Goal: Information Seeking & Learning: Check status

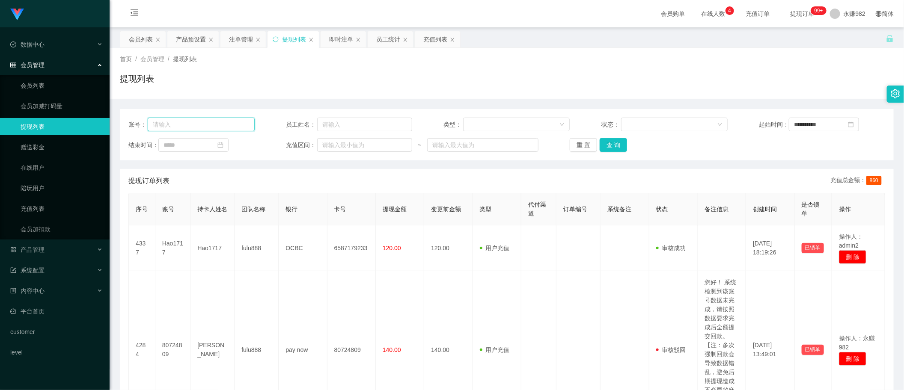
click at [192, 123] on input "text" at bounding box center [201, 125] width 107 height 14
paste input "[PERSON_NAME]"
type input "[PERSON_NAME]"
click at [612, 143] on button "查 询" at bounding box center [613, 145] width 27 height 14
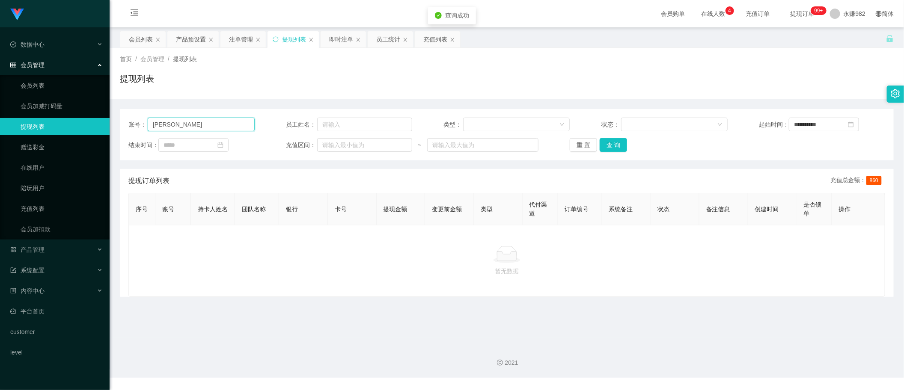
click at [208, 127] on input "[PERSON_NAME]" at bounding box center [201, 125] width 107 height 14
click at [214, 125] on input "text" at bounding box center [201, 125] width 107 height 14
paste input "Ling"
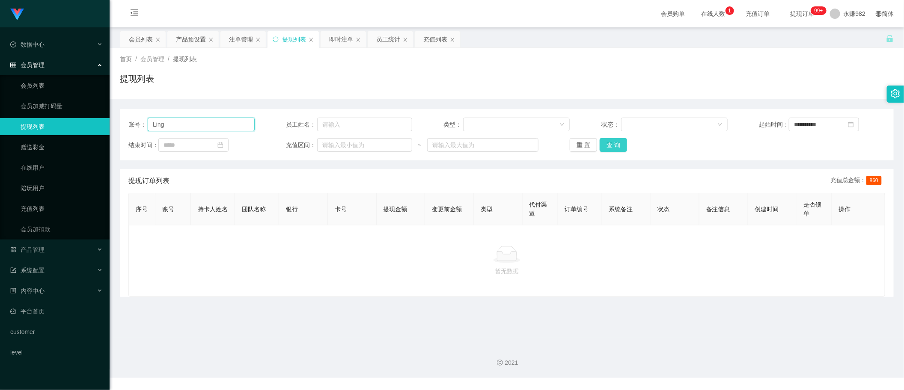
type input "Ling"
click at [615, 148] on button "查 询" at bounding box center [613, 145] width 27 height 14
click at [802, 125] on input "**********" at bounding box center [824, 125] width 70 height 14
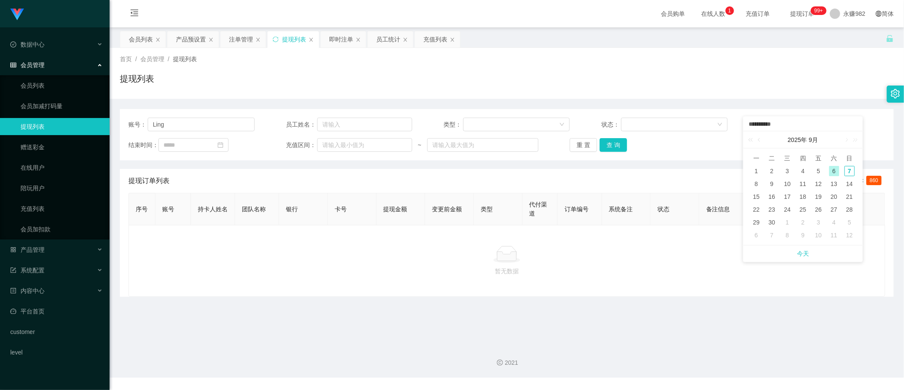
click at [846, 109] on div "**********" at bounding box center [507, 134] width 774 height 51
click at [854, 125] on icon "图标: close-circle" at bounding box center [851, 125] width 6 height 6
click at [617, 146] on button "查 询" at bounding box center [613, 145] width 27 height 14
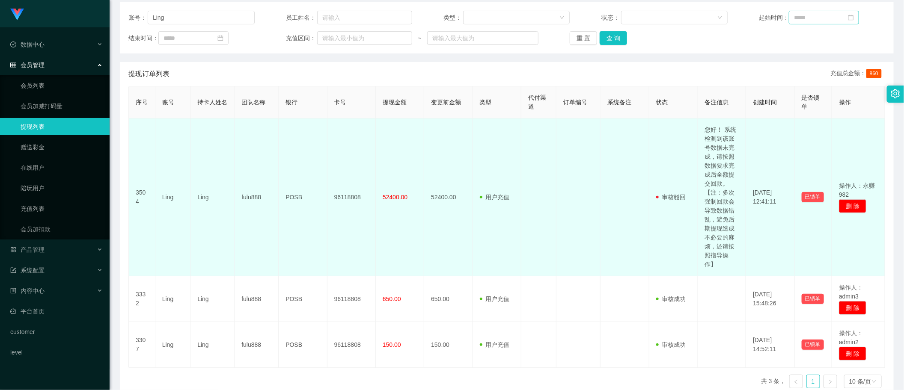
scroll to position [53, 0]
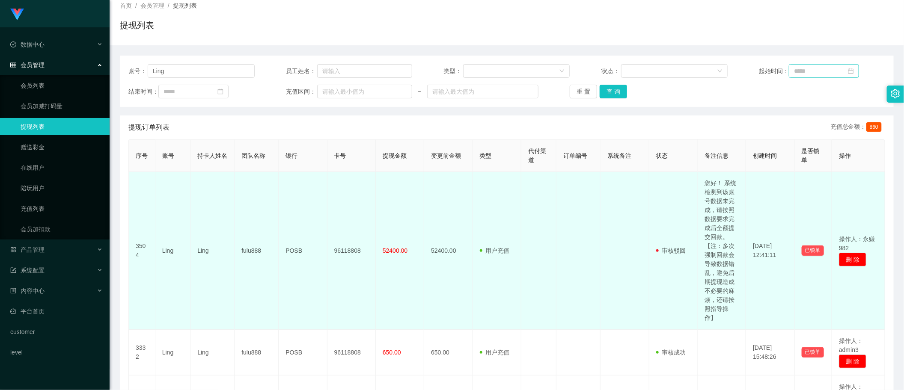
click at [336, 246] on td "96118808" at bounding box center [351, 251] width 48 height 158
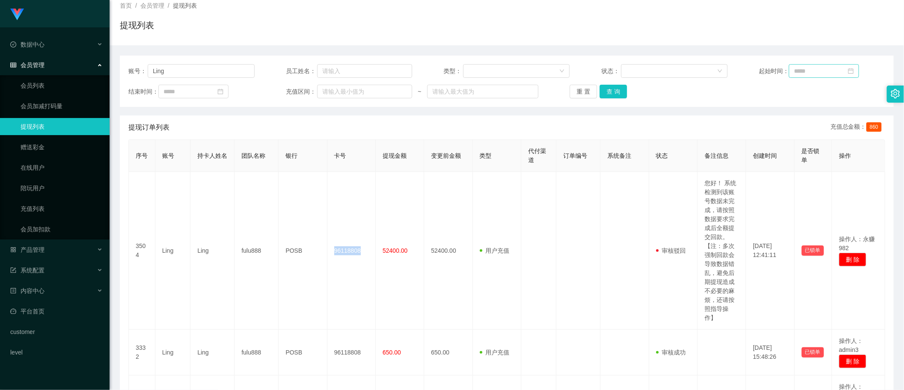
copy td "96118808"
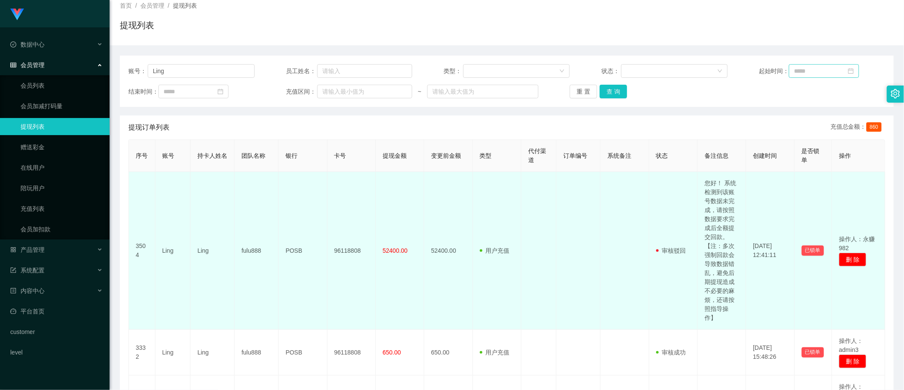
click at [200, 246] on td "Ling" at bounding box center [212, 251] width 44 height 158
copy td "Ling"
click at [550, 232] on td at bounding box center [538, 251] width 35 height 158
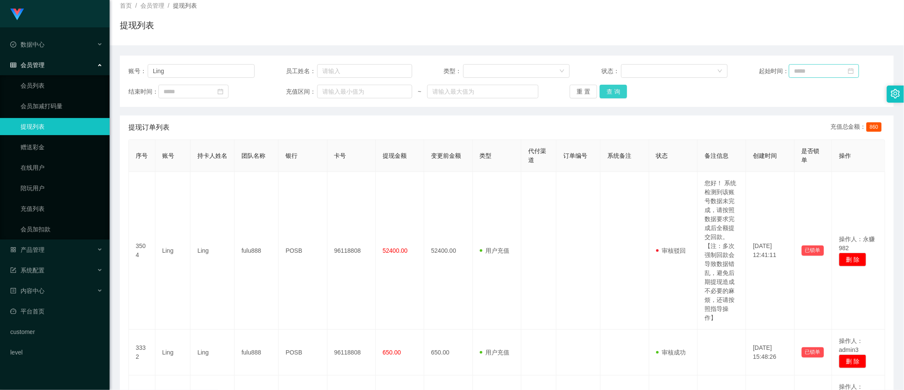
click at [623, 95] on button "查 询" at bounding box center [613, 92] width 27 height 14
click at [611, 91] on button "查 询" at bounding box center [613, 92] width 27 height 14
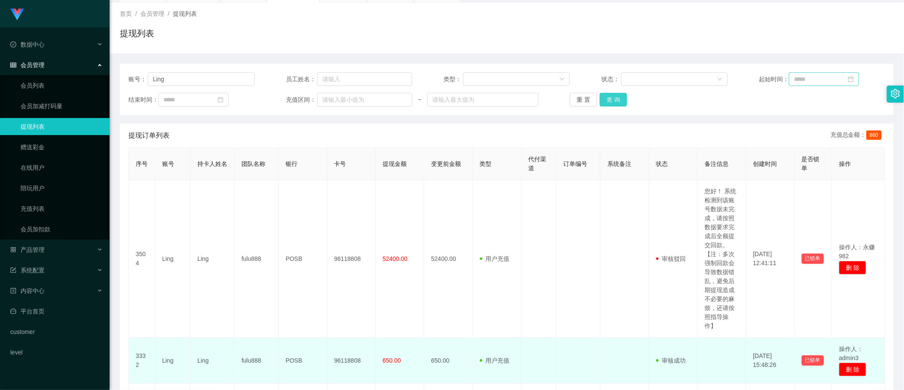
scroll to position [0, 0]
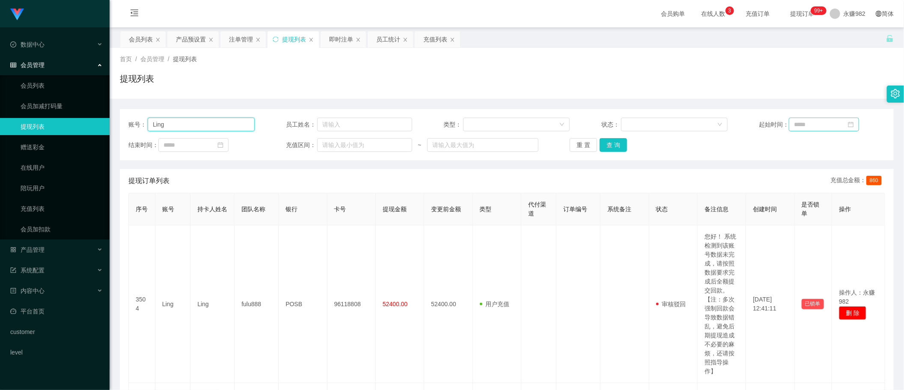
click at [199, 128] on input "Ling" at bounding box center [201, 125] width 107 height 14
click at [199, 127] on input "Ling" at bounding box center [201, 125] width 107 height 14
click at [602, 142] on button "查 询" at bounding box center [613, 145] width 27 height 14
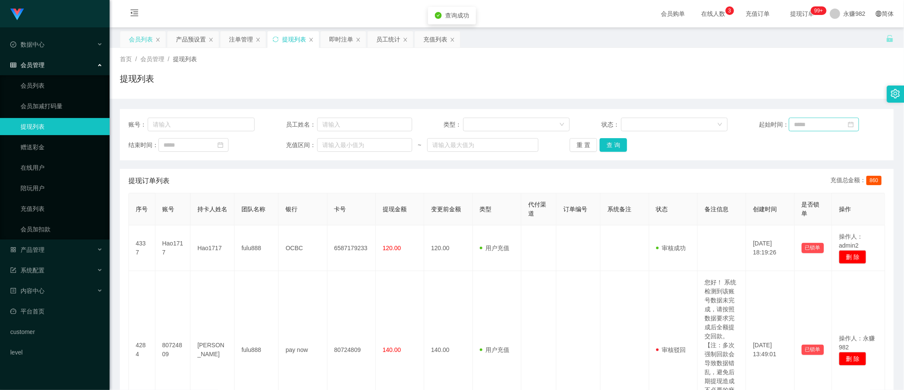
click at [139, 45] on div "会员列表" at bounding box center [141, 39] width 24 height 16
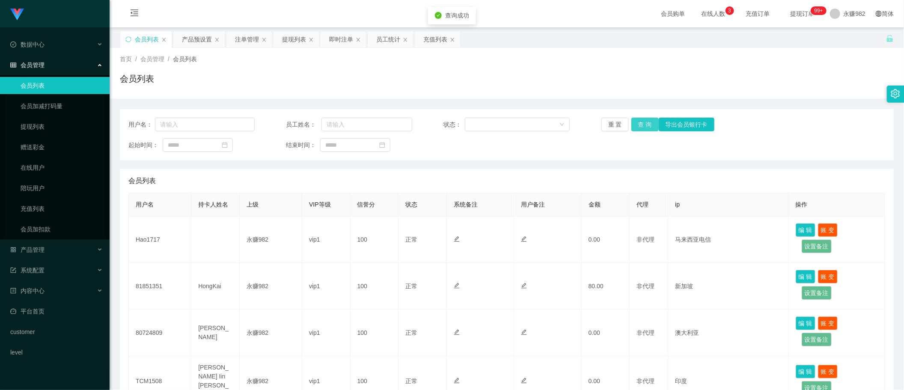
click at [640, 125] on button "查 询" at bounding box center [644, 125] width 27 height 14
click at [296, 46] on div "提现列表" at bounding box center [294, 39] width 24 height 16
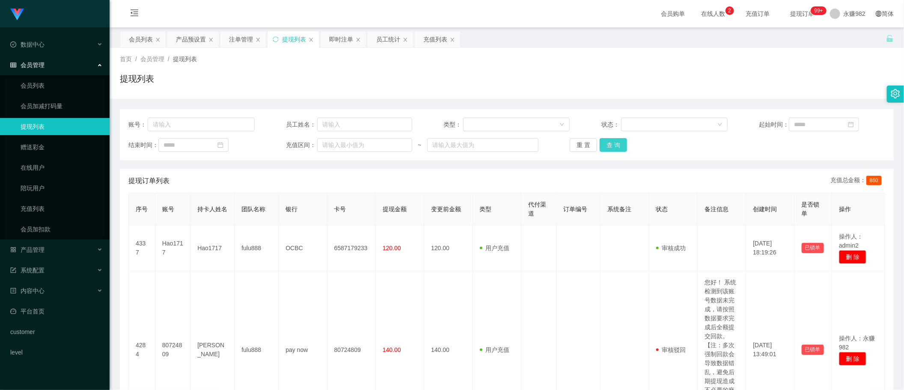
click at [616, 142] on button "查 询" at bounding box center [613, 145] width 27 height 14
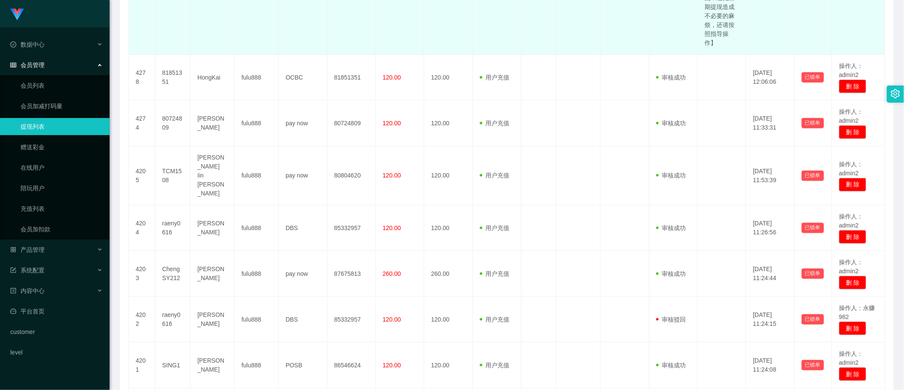
scroll to position [473, 0]
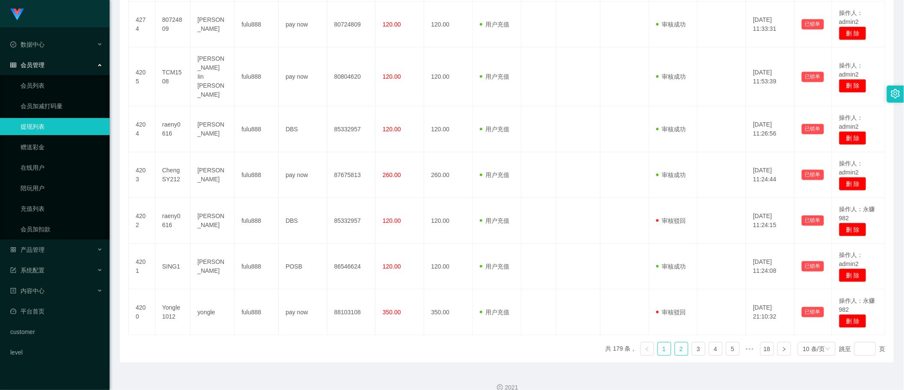
click at [675, 343] on link "2" at bounding box center [681, 349] width 13 height 13
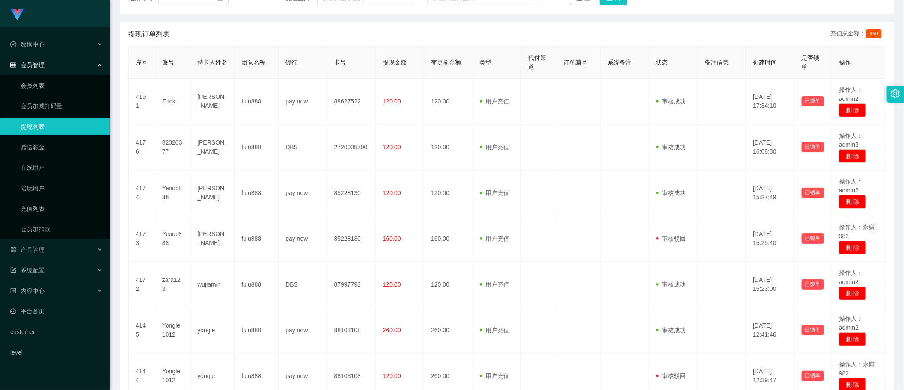
scroll to position [0, 0]
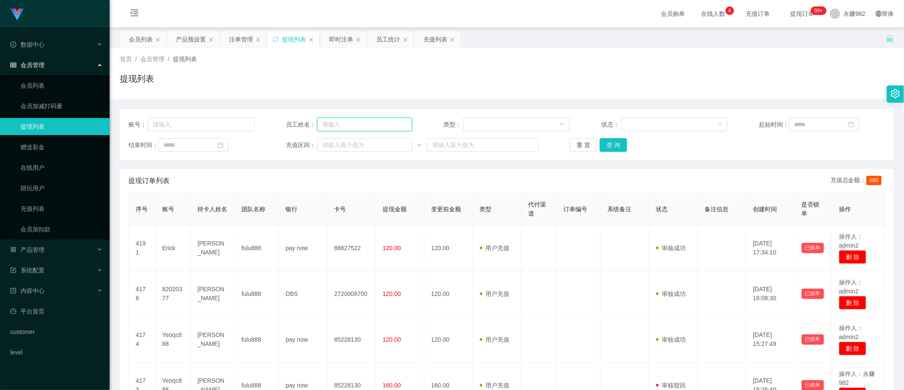
click at [329, 128] on input "text" at bounding box center [364, 125] width 95 height 14
click at [383, 36] on div "员工统计" at bounding box center [388, 39] width 24 height 16
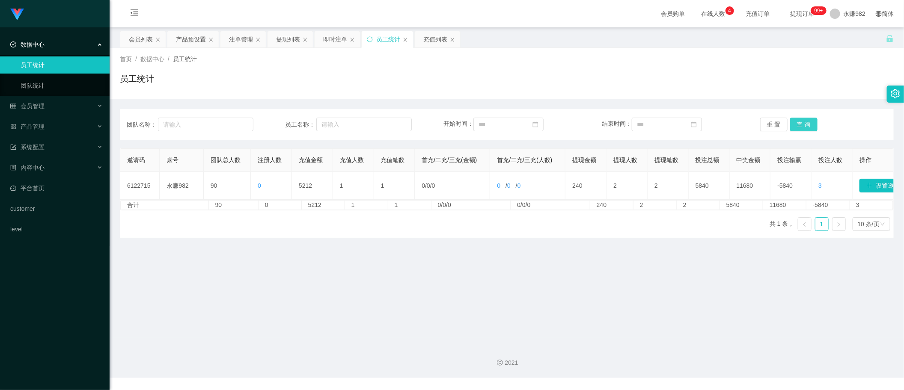
click at [801, 121] on button "查 询" at bounding box center [803, 125] width 27 height 14
click at [802, 125] on button "查 询" at bounding box center [803, 125] width 27 height 14
click at [330, 43] on div "即时注单" at bounding box center [335, 39] width 24 height 16
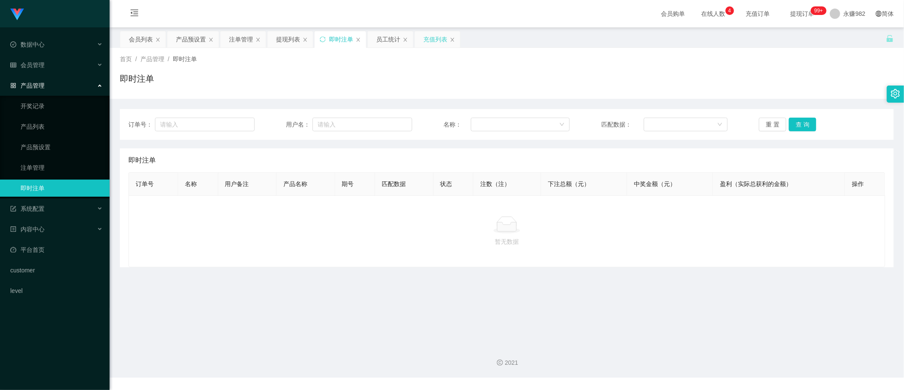
click at [433, 41] on div "充值列表" at bounding box center [435, 39] width 24 height 16
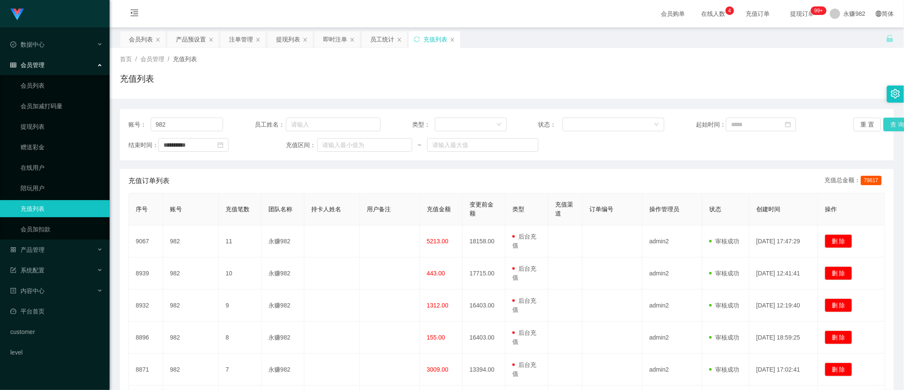
click at [883, 122] on button "查 询" at bounding box center [896, 125] width 27 height 14
click at [379, 41] on div "员工统计" at bounding box center [382, 39] width 24 height 16
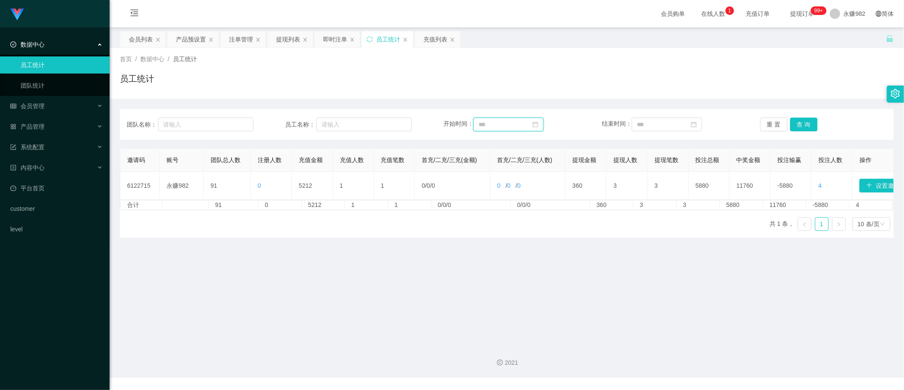
click at [507, 122] on input at bounding box center [508, 125] width 70 height 14
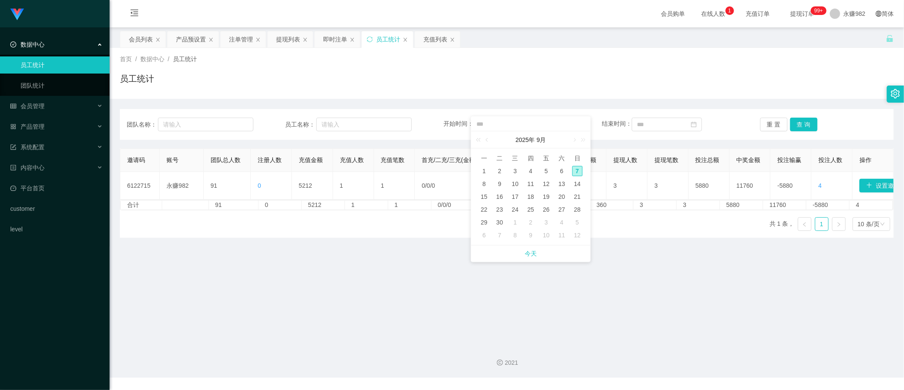
click at [520, 254] on span "今天" at bounding box center [530, 254] width 109 height 16
click at [525, 255] on link "今天" at bounding box center [531, 254] width 12 height 16
type input "**********"
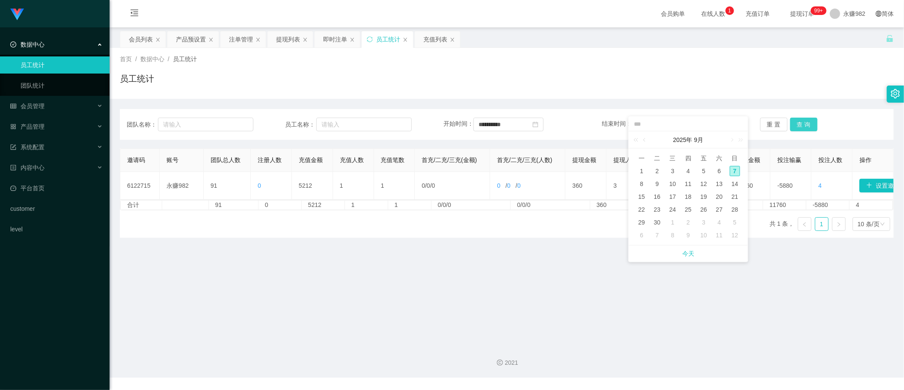
click at [800, 122] on button "查 询" at bounding box center [803, 125] width 27 height 14
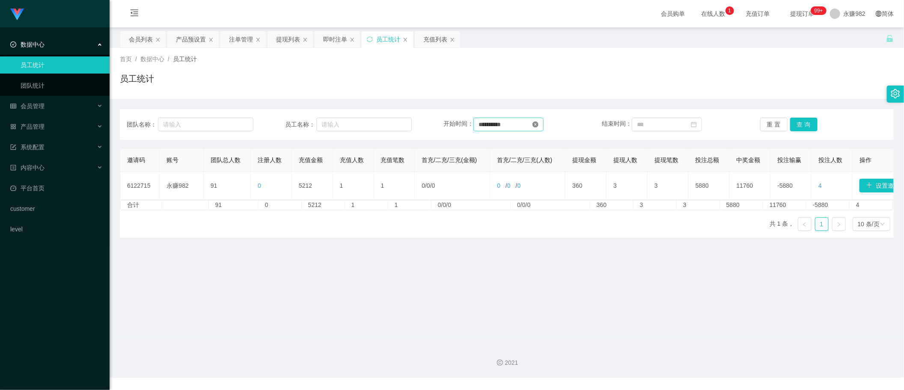
click at [538, 126] on icon "图标: close-circle" at bounding box center [535, 125] width 6 height 6
click at [802, 127] on button "查 询" at bounding box center [803, 125] width 27 height 14
click at [808, 127] on button "查 询" at bounding box center [803, 125] width 27 height 14
click at [430, 41] on div "充值列表" at bounding box center [435, 39] width 24 height 16
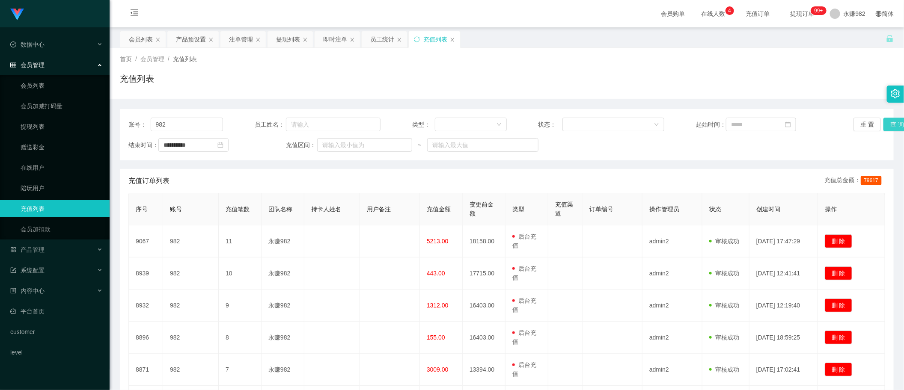
click at [887, 122] on button "查 询" at bounding box center [896, 125] width 27 height 14
click at [223, 147] on icon "图标: close-circle" at bounding box center [220, 145] width 6 height 6
click at [888, 125] on button "查 询" at bounding box center [896, 125] width 27 height 14
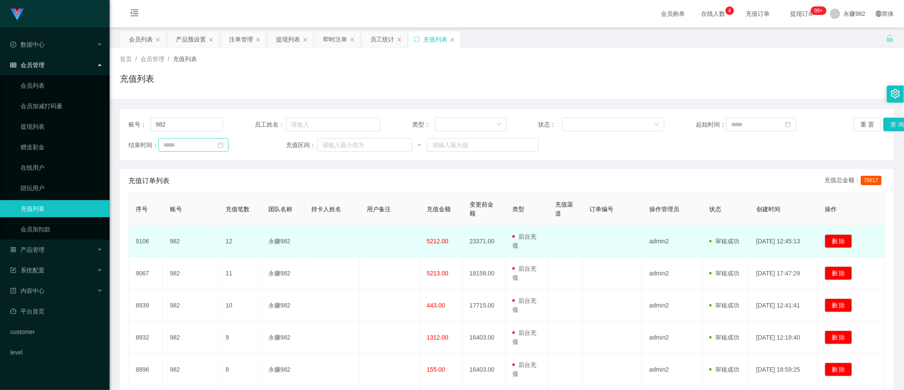
click at [360, 241] on td at bounding box center [390, 242] width 60 height 32
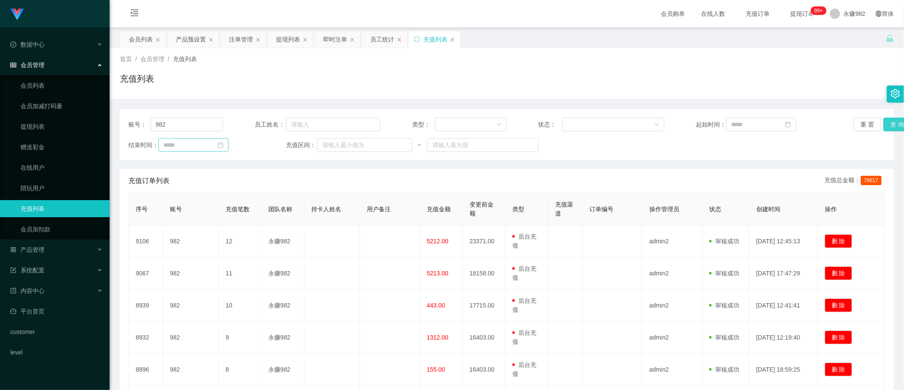
click at [895, 125] on button "查 询" at bounding box center [896, 125] width 27 height 14
click at [190, 124] on input "982" at bounding box center [187, 125] width 72 height 14
click at [141, 39] on div "会员列表" at bounding box center [141, 39] width 24 height 16
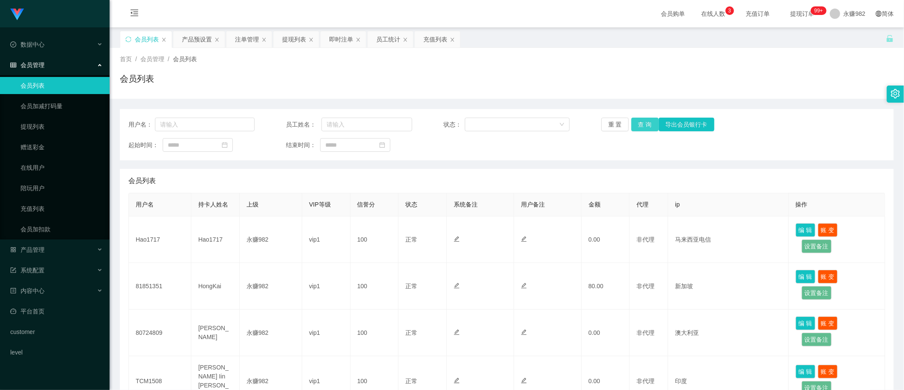
click at [636, 127] on button "查 询" at bounding box center [644, 125] width 27 height 14
drag, startPoint x: 643, startPoint y: 123, endPoint x: 652, endPoint y: 125, distance: 9.1
click at [646, 123] on button "查 询" at bounding box center [644, 125] width 27 height 14
click at [437, 42] on div "充值列表" at bounding box center [435, 39] width 24 height 16
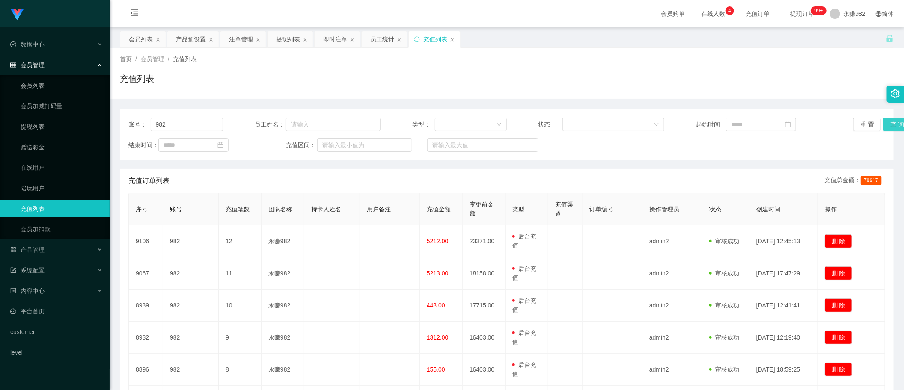
click at [886, 123] on button "查 询" at bounding box center [896, 125] width 27 height 14
click at [679, 151] on div "结束时间： 充值区间： ~" at bounding box center [506, 145] width 757 height 14
click at [884, 124] on button "查 询" at bounding box center [896, 125] width 27 height 14
click at [377, 43] on div "员工统计" at bounding box center [382, 39] width 24 height 16
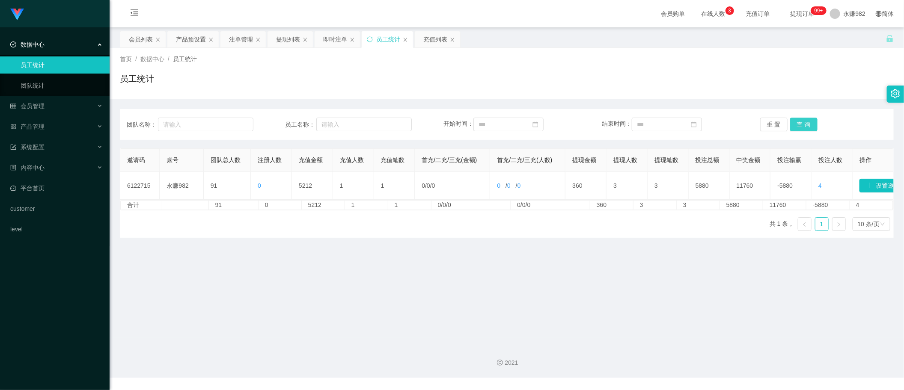
click at [802, 127] on button "查 询" at bounding box center [803, 125] width 27 height 14
click at [440, 44] on div "充值列表" at bounding box center [435, 39] width 24 height 16
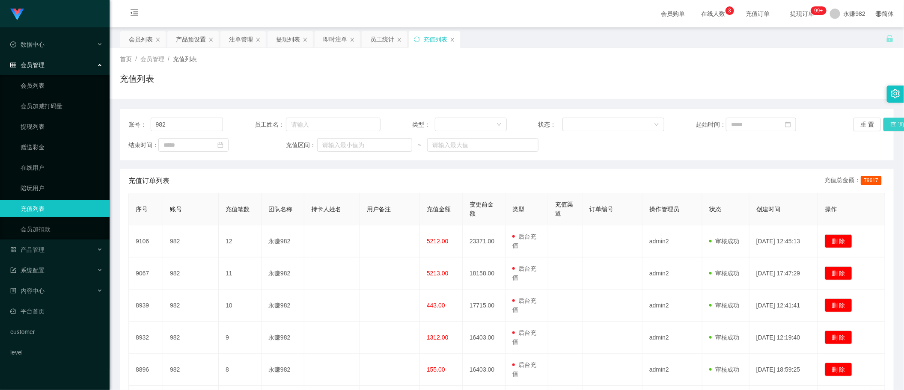
click at [890, 121] on button "查 询" at bounding box center [896, 125] width 27 height 14
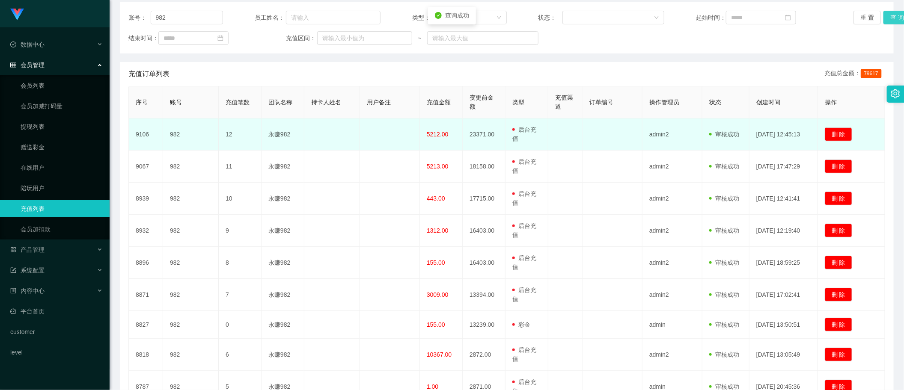
scroll to position [214, 0]
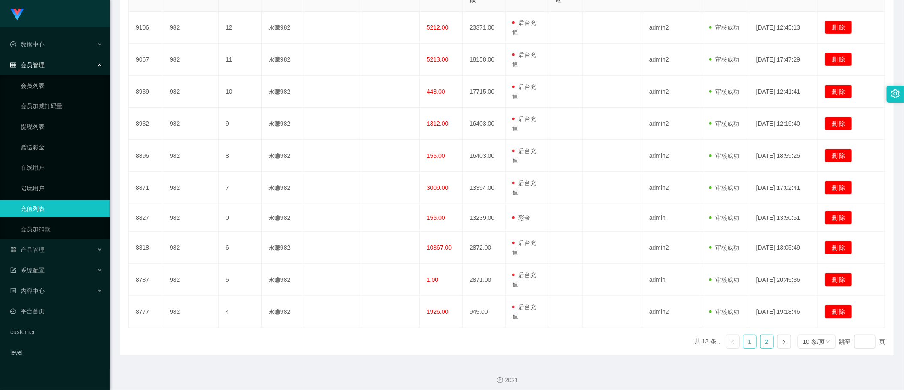
click at [763, 342] on link "2" at bounding box center [766, 342] width 13 height 13
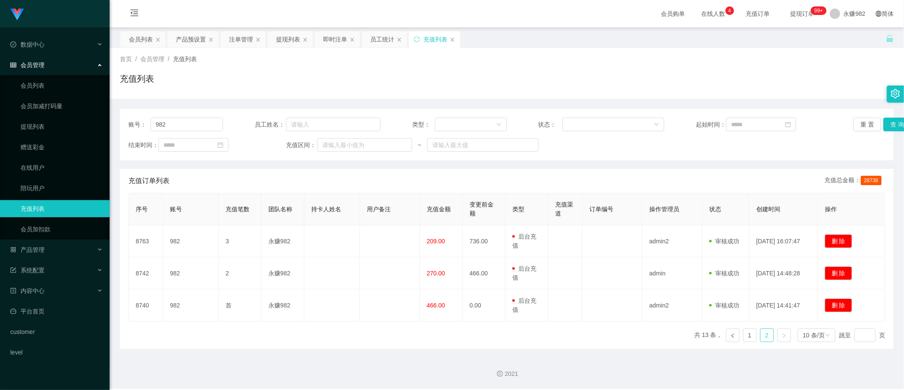
scroll to position [0, 0]
click at [745, 335] on link "1" at bounding box center [749, 335] width 13 height 13
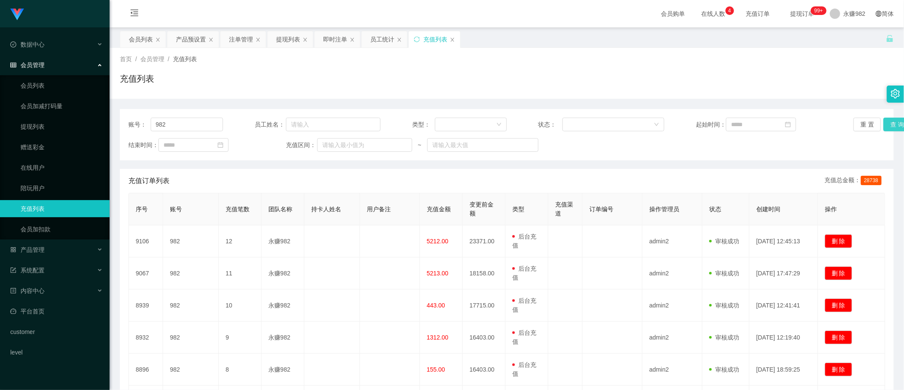
click at [891, 125] on button "查 询" at bounding box center [896, 125] width 27 height 14
click at [377, 41] on div "员工统计" at bounding box center [382, 39] width 24 height 16
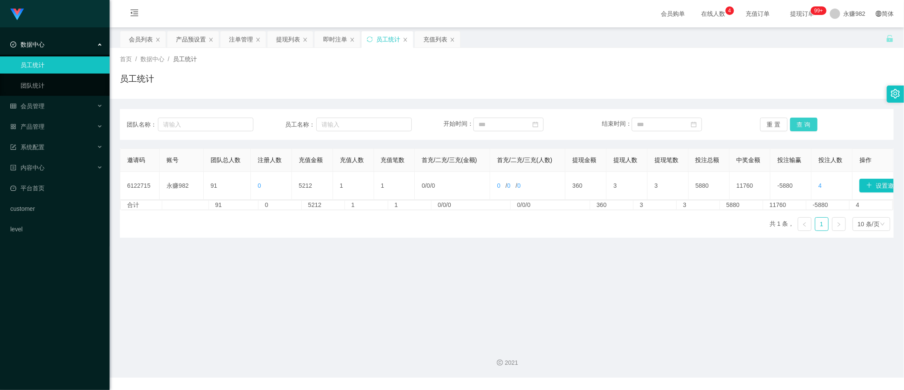
click at [810, 125] on button "查 询" at bounding box center [803, 125] width 27 height 14
click at [336, 39] on div "即时注单" at bounding box center [335, 39] width 24 height 16
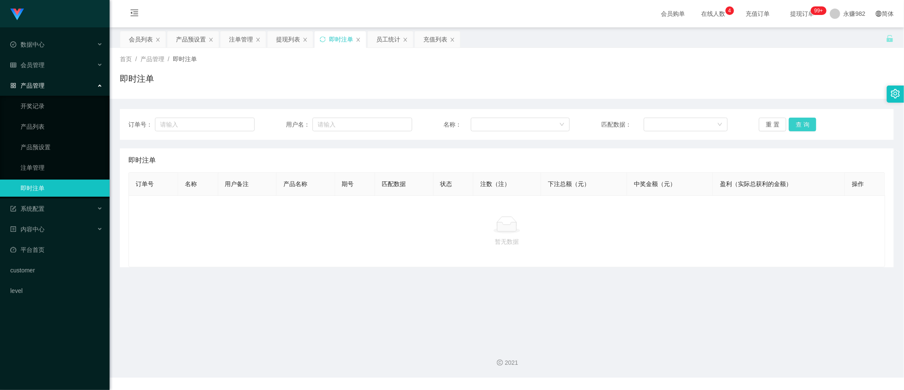
click at [795, 127] on button "查 询" at bounding box center [802, 125] width 27 height 14
click at [278, 37] on div "提现列表" at bounding box center [288, 39] width 24 height 16
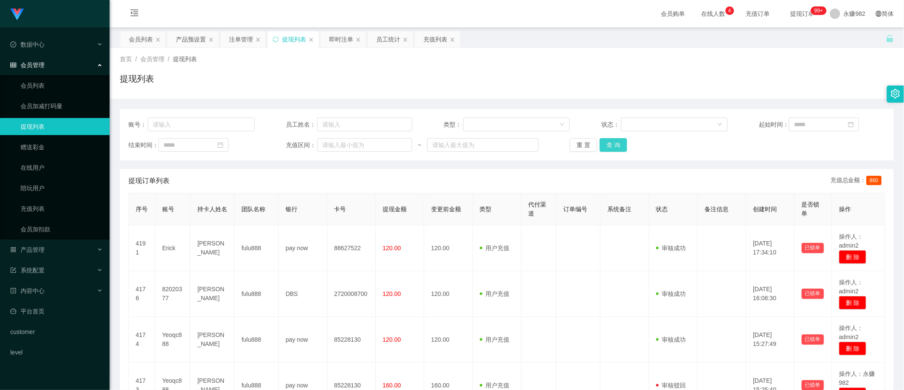
click at [611, 143] on button "查 询" at bounding box center [613, 145] width 27 height 14
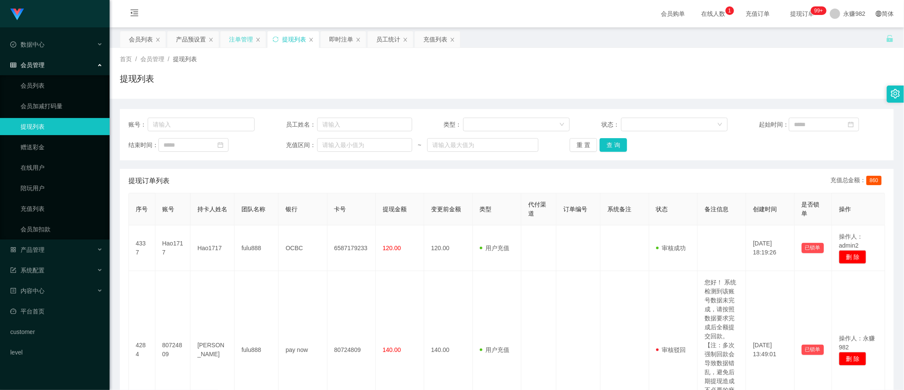
click at [240, 37] on div "注单管理" at bounding box center [241, 39] width 24 height 16
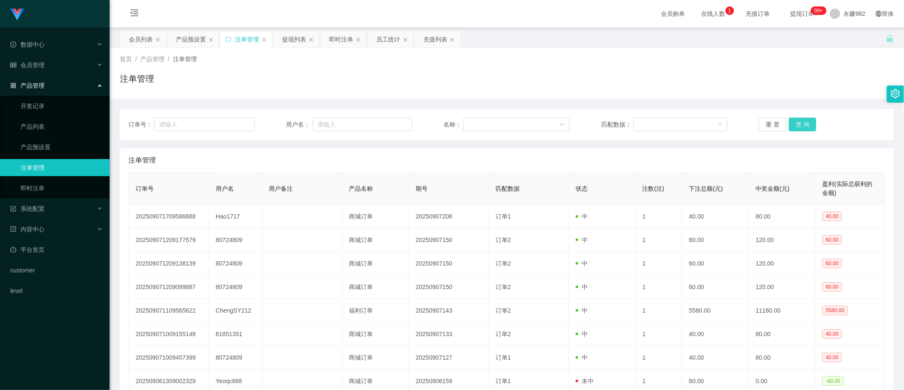
click at [796, 124] on button "查 询" at bounding box center [802, 125] width 27 height 14
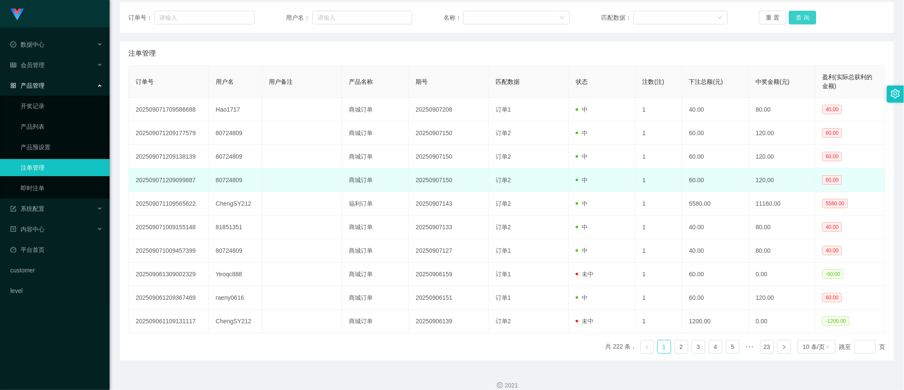
scroll to position [120, 0]
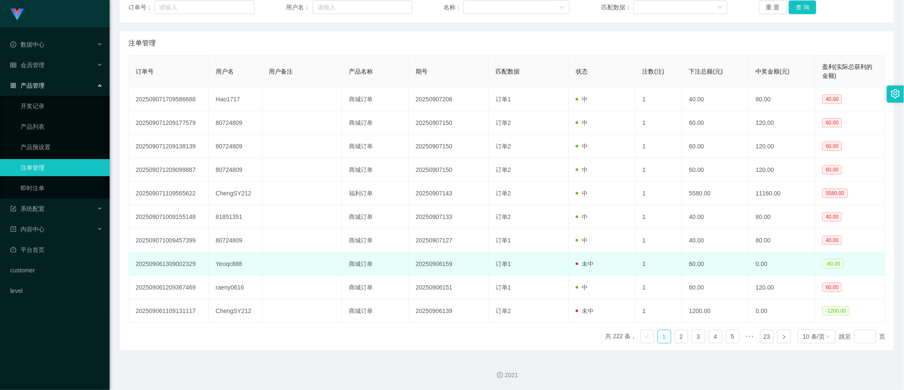
click at [583, 264] on span "未中" at bounding box center [585, 264] width 18 height 7
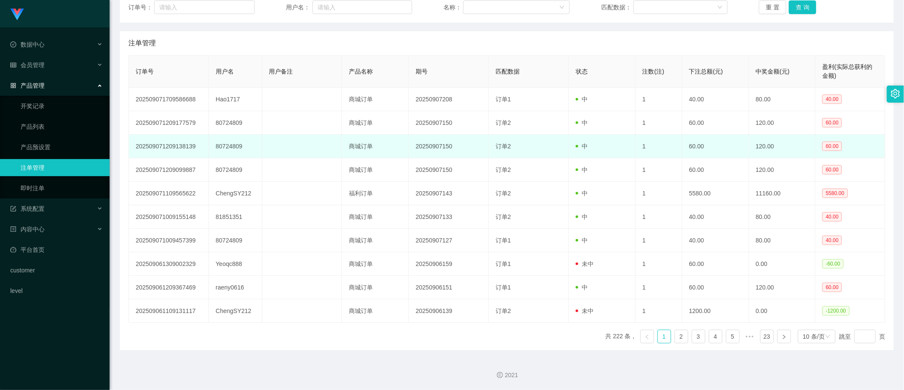
scroll to position [0, 0]
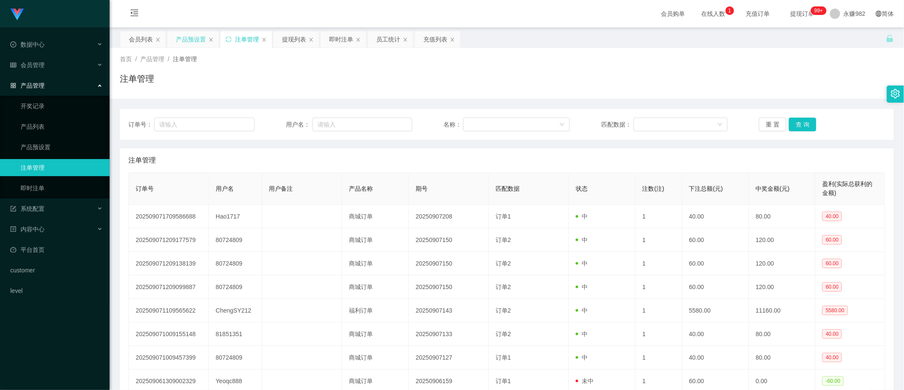
click at [178, 39] on div "产品预设置" at bounding box center [191, 39] width 30 height 16
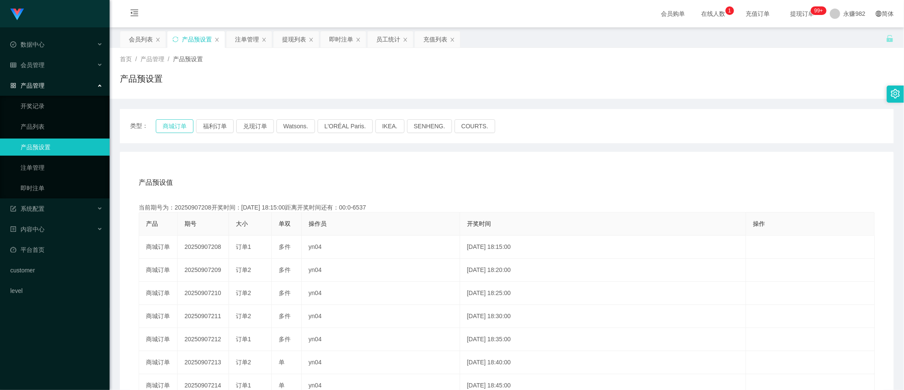
click at [169, 131] on button "商城订单" at bounding box center [175, 126] width 38 height 14
click at [224, 128] on button "福利订单" at bounding box center [215, 126] width 38 height 14
click at [257, 121] on button "兑现订单" at bounding box center [255, 126] width 38 height 14
click at [140, 42] on div "会员列表" at bounding box center [141, 39] width 24 height 16
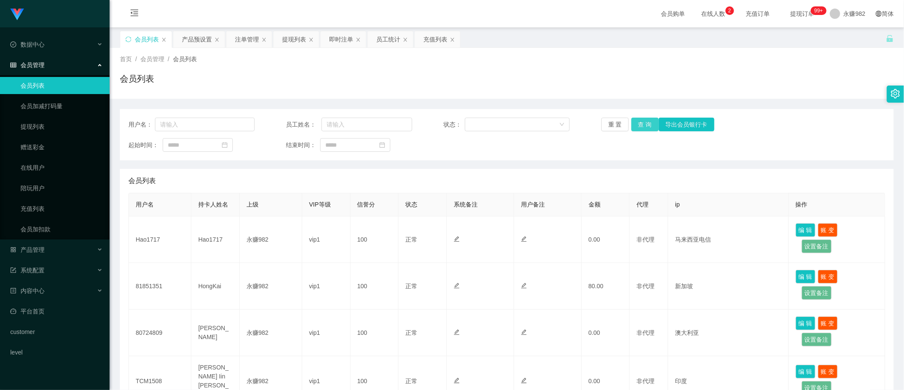
click at [641, 128] on button "查 询" at bounding box center [644, 125] width 27 height 14
click at [642, 120] on button "查 询" at bounding box center [644, 125] width 27 height 14
click at [296, 44] on div "提现列表" at bounding box center [294, 39] width 24 height 16
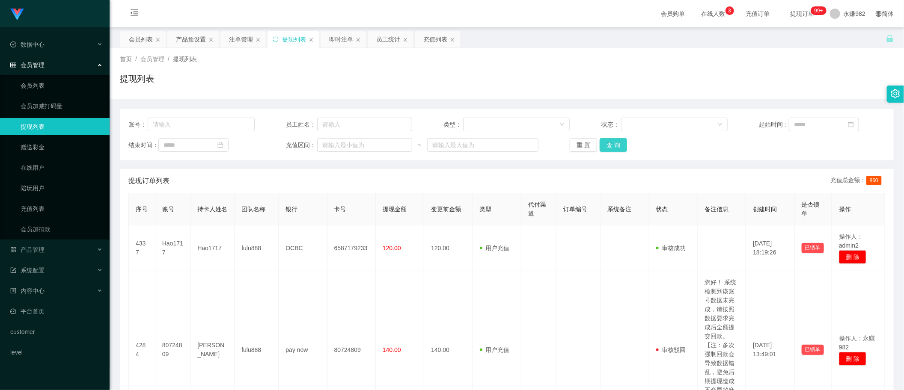
click at [612, 140] on button "查 询" at bounding box center [613, 145] width 27 height 14
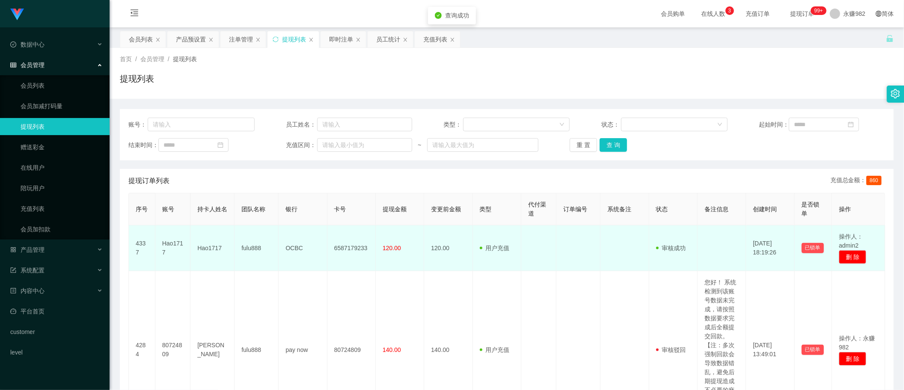
click at [405, 257] on td "120.00" at bounding box center [400, 249] width 48 height 46
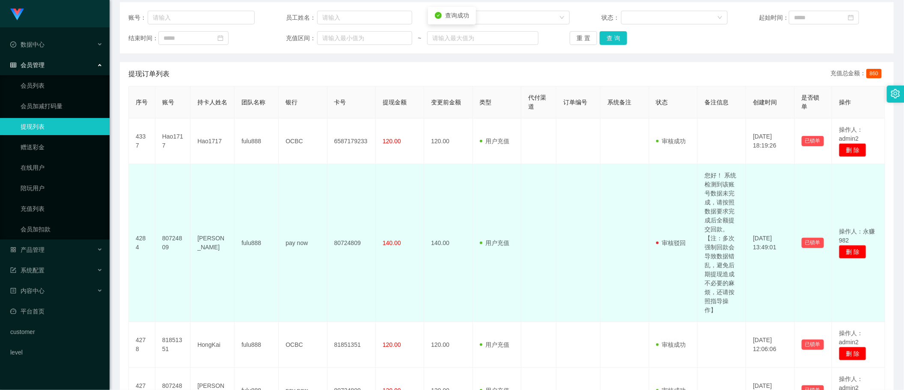
scroll to position [160, 0]
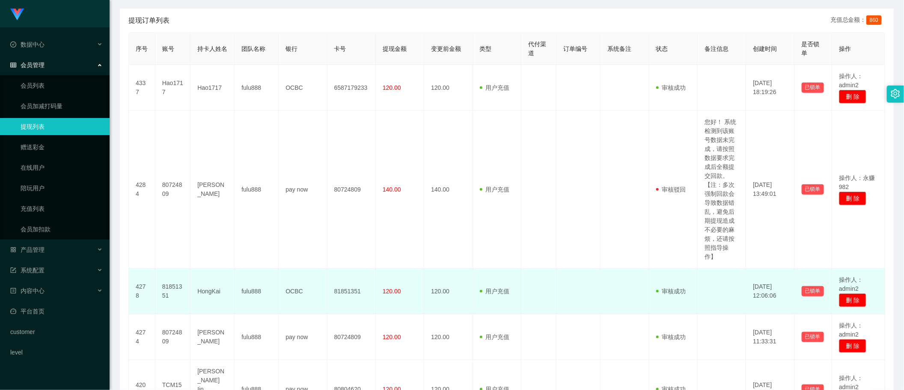
click at [397, 282] on td "120.00" at bounding box center [400, 292] width 48 height 46
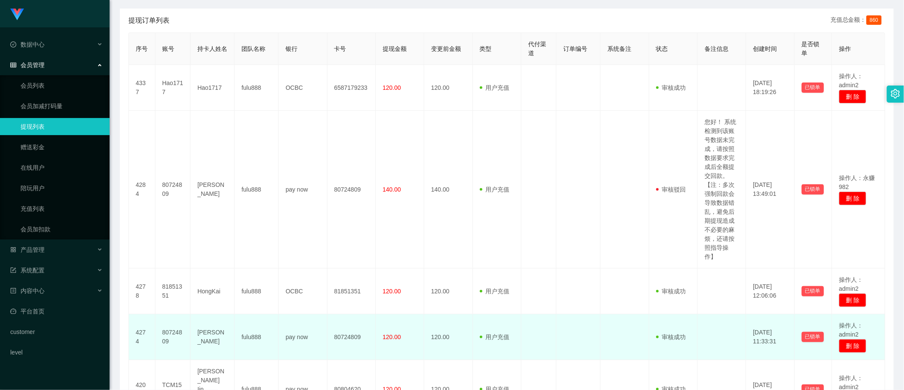
scroll to position [267, 0]
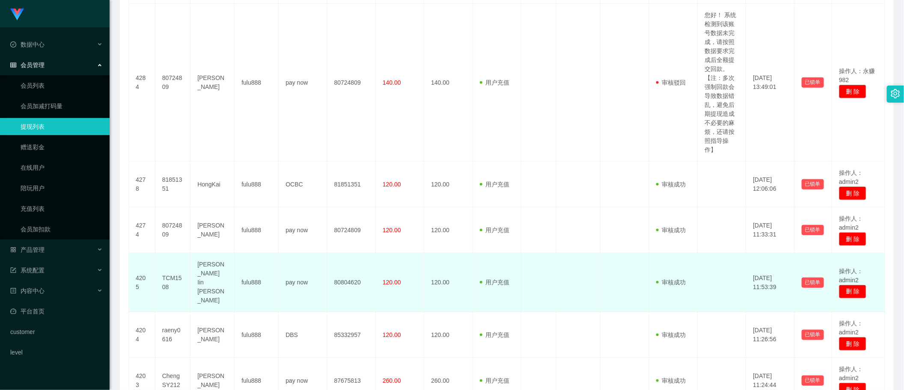
click at [399, 279] on td "120.00" at bounding box center [400, 282] width 48 height 59
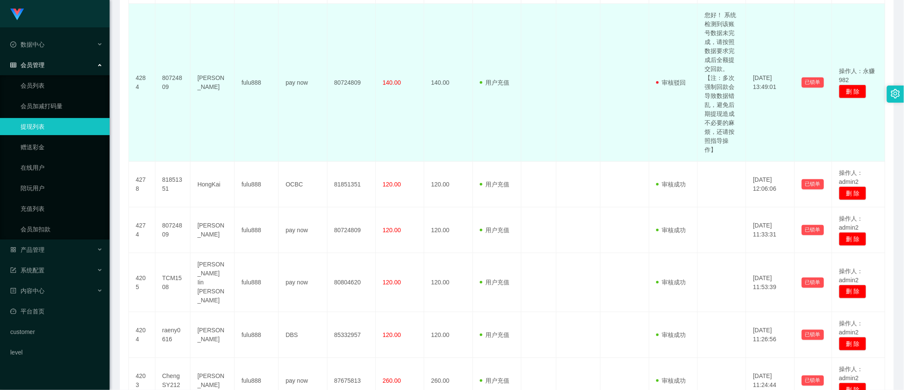
click at [413, 114] on td "140.00" at bounding box center [400, 83] width 48 height 158
